Goal: Communication & Community: Answer question/provide support

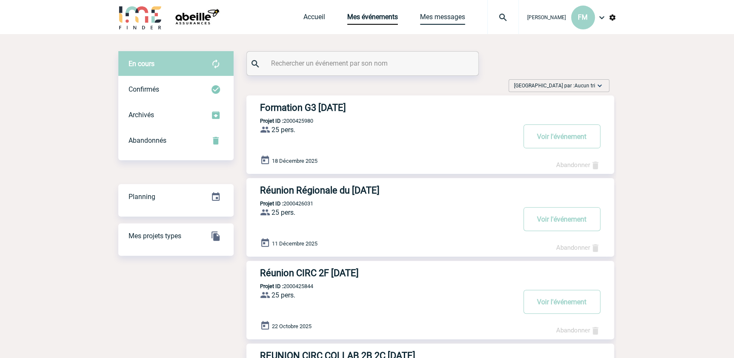
click at [438, 16] on link "Mes messages" at bounding box center [442, 19] width 45 height 12
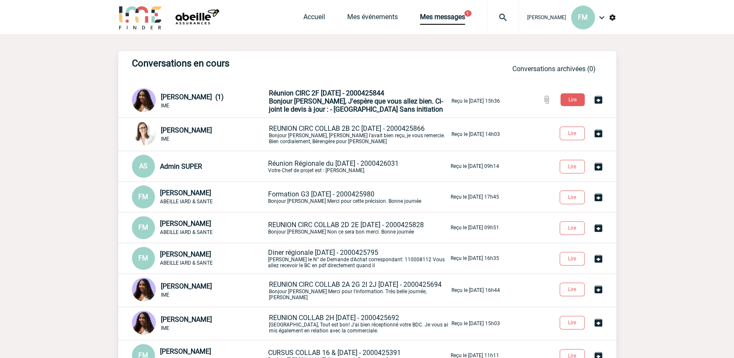
click at [339, 100] on span "Bonjour Florence, J'espère que vous allez bien. Ci-joint le devis à jour : - Sa…" at bounding box center [356, 105] width 174 height 16
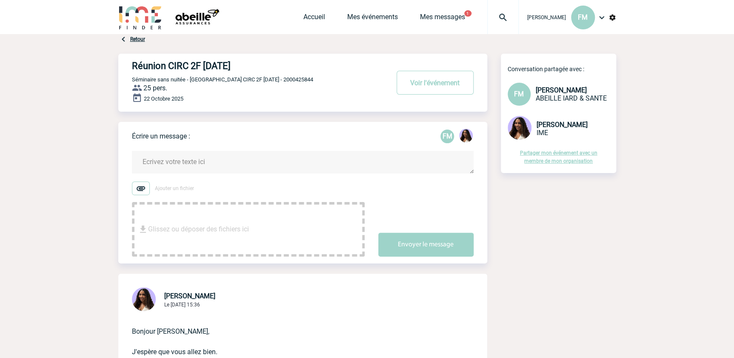
click at [206, 158] on textarea at bounding box center [303, 162] width 342 height 23
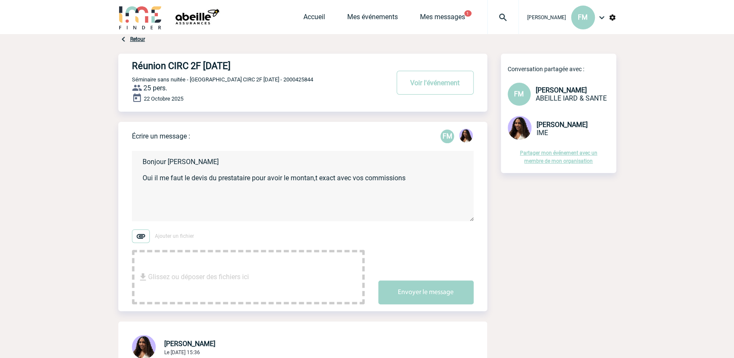
click at [314, 179] on textarea "Bonjour Jessica Oui il me faut le devis du prestataire pour avoir le montan,t e…" at bounding box center [303, 186] width 342 height 70
click at [416, 177] on textarea "Bonjour Jessica Oui il me faut le devis du prestataire pour avoir le montant ex…" at bounding box center [303, 186] width 342 height 70
type textarea "Bonjour Jessica Oui il me faut le devis du prestataire pour avoir le montant ex…"
click at [441, 282] on button "Envoyer le message" at bounding box center [425, 292] width 95 height 24
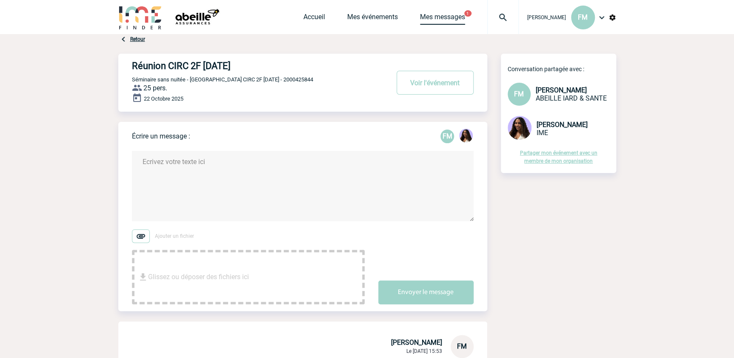
click at [444, 17] on link "Mes messages" at bounding box center [442, 19] width 45 height 12
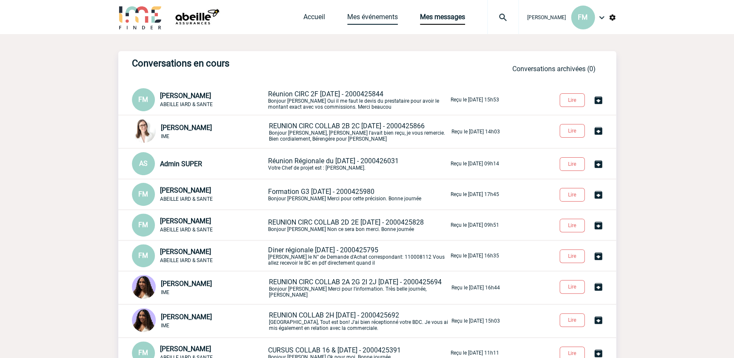
click at [364, 15] on link "Mes événements" at bounding box center [372, 19] width 51 height 12
